Goal: Information Seeking & Learning: Learn about a topic

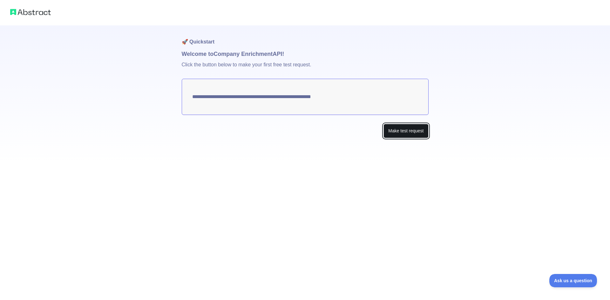
click at [403, 132] on button "Make test request" at bounding box center [406, 131] width 45 height 14
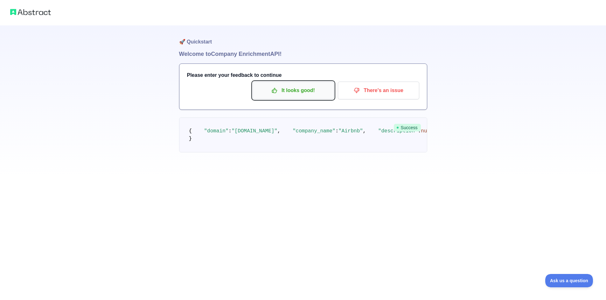
click at [307, 90] on p "It looks good!" at bounding box center [293, 90] width 72 height 11
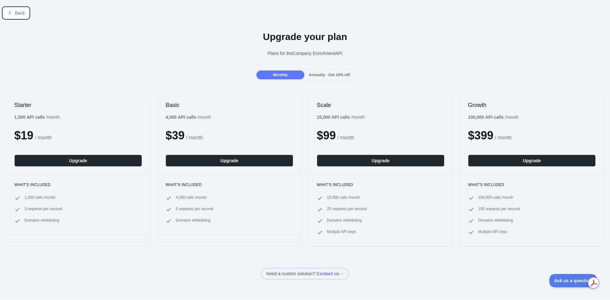
click at [21, 12] on span "Back" at bounding box center [20, 12] width 10 height 5
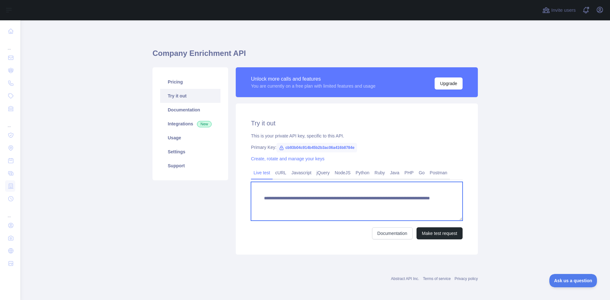
drag, startPoint x: 408, startPoint y: 207, endPoint x: 189, endPoint y: 184, distance: 219.6
click at [197, 186] on div "**********" at bounding box center [315, 161] width 333 height 195
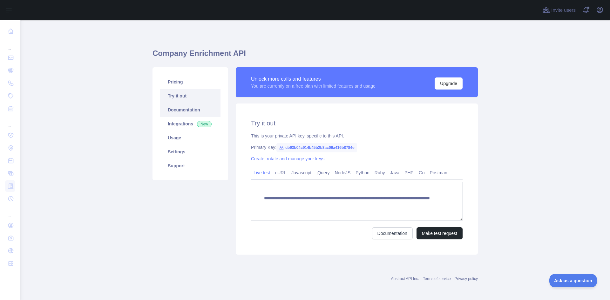
click at [173, 112] on link "Documentation" at bounding box center [190, 110] width 60 height 14
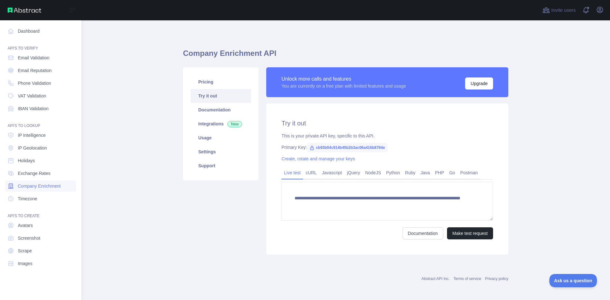
click at [42, 187] on span "Company Enrichment" at bounding box center [39, 186] width 43 height 6
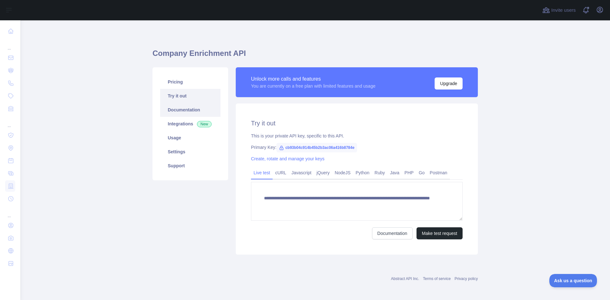
click at [182, 111] on link "Documentation" at bounding box center [190, 110] width 60 height 14
click at [181, 154] on link "Settings" at bounding box center [190, 152] width 60 height 14
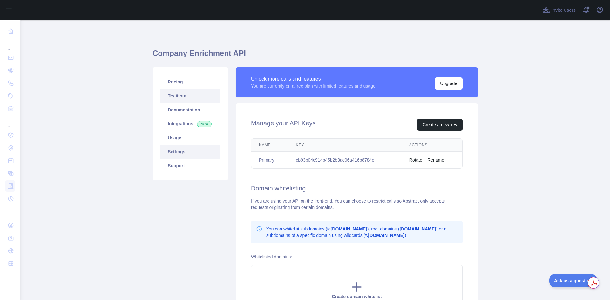
click at [175, 100] on link "Try it out" at bounding box center [190, 96] width 60 height 14
